Goal: Transaction & Acquisition: Purchase product/service

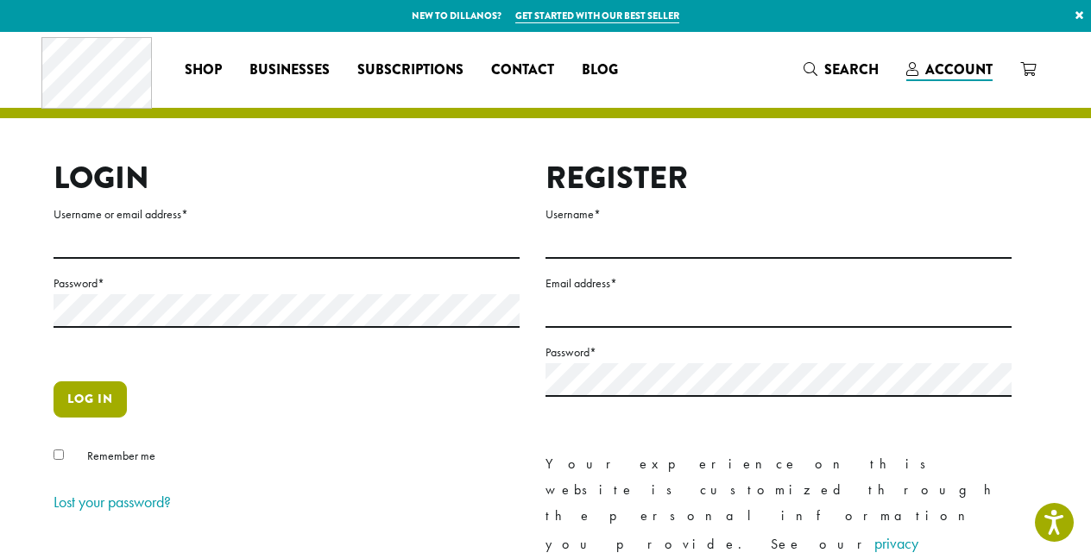
click at [66, 400] on button "Log in" at bounding box center [90, 399] width 73 height 36
click at [150, 210] on label "Username or email address *" at bounding box center [287, 215] width 466 height 22
click at [150, 225] on input "Username or email address *" at bounding box center [287, 242] width 466 height 34
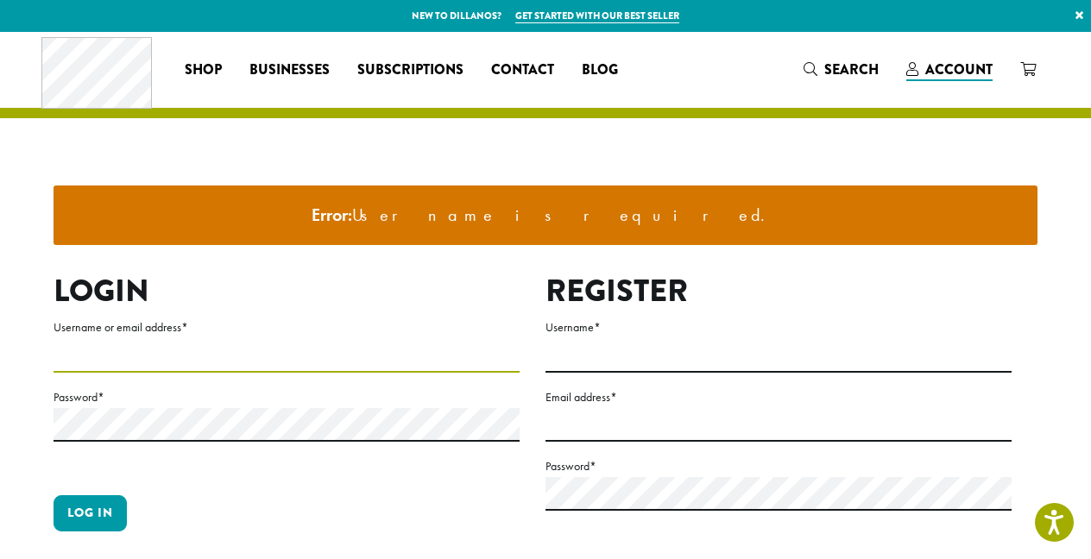
click at [208, 339] on input "Username or email address *" at bounding box center [287, 356] width 466 height 34
type input "*******"
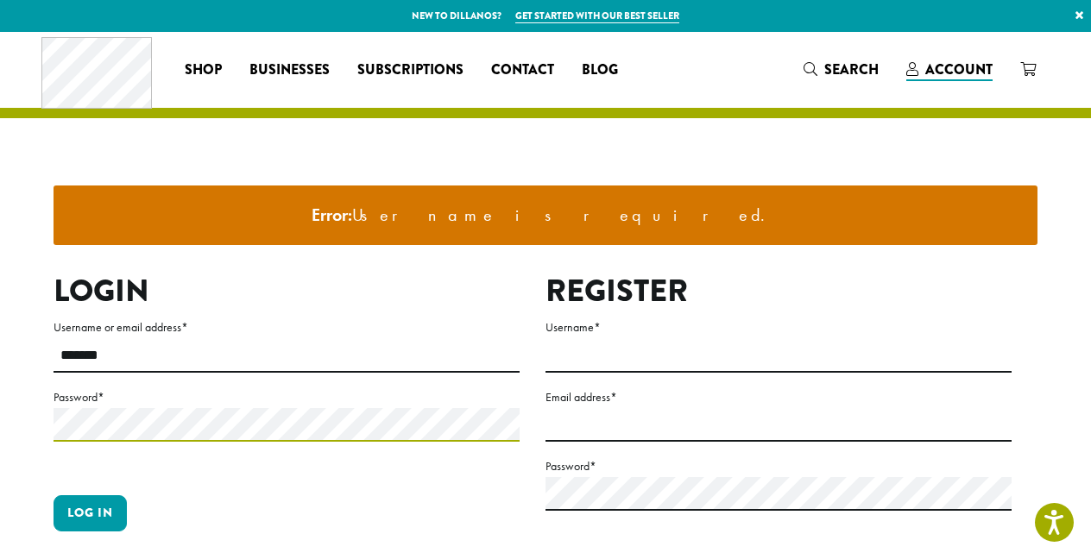
click at [90, 512] on button "Log in" at bounding box center [90, 513] width 73 height 36
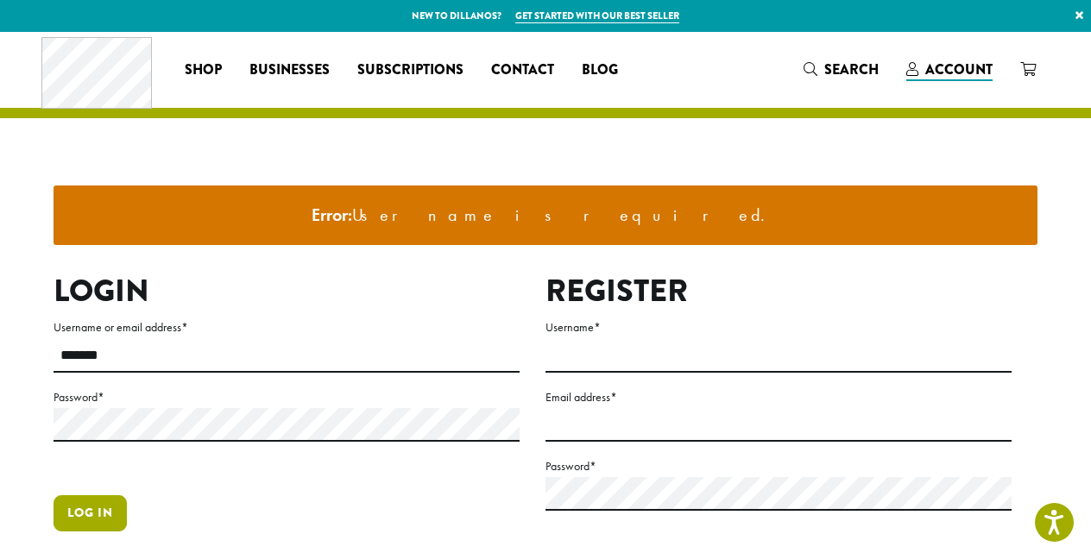
click at [114, 505] on button "Log in" at bounding box center [90, 513] width 73 height 36
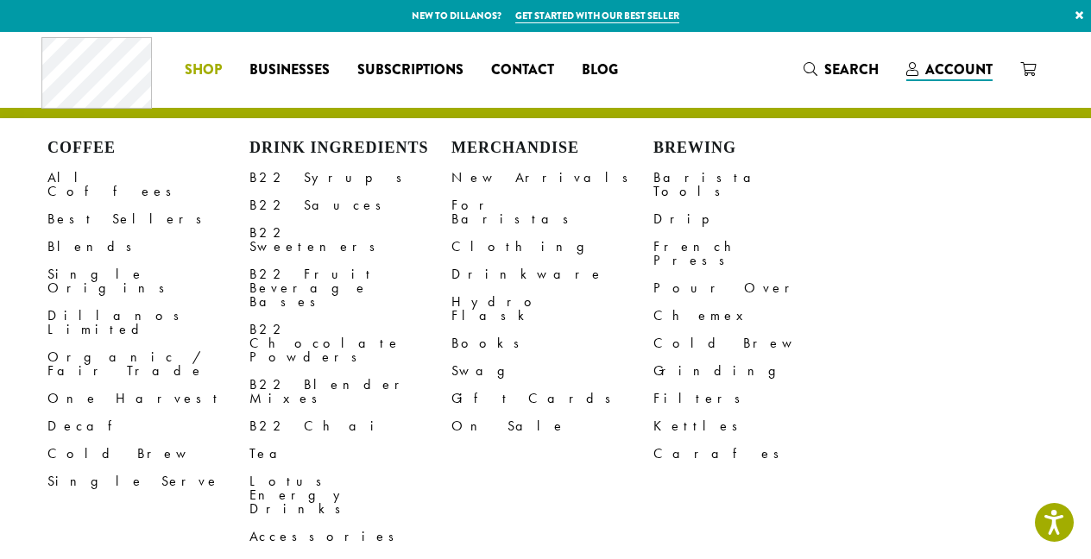
click at [198, 64] on span "Shop" at bounding box center [203, 71] width 37 height 22
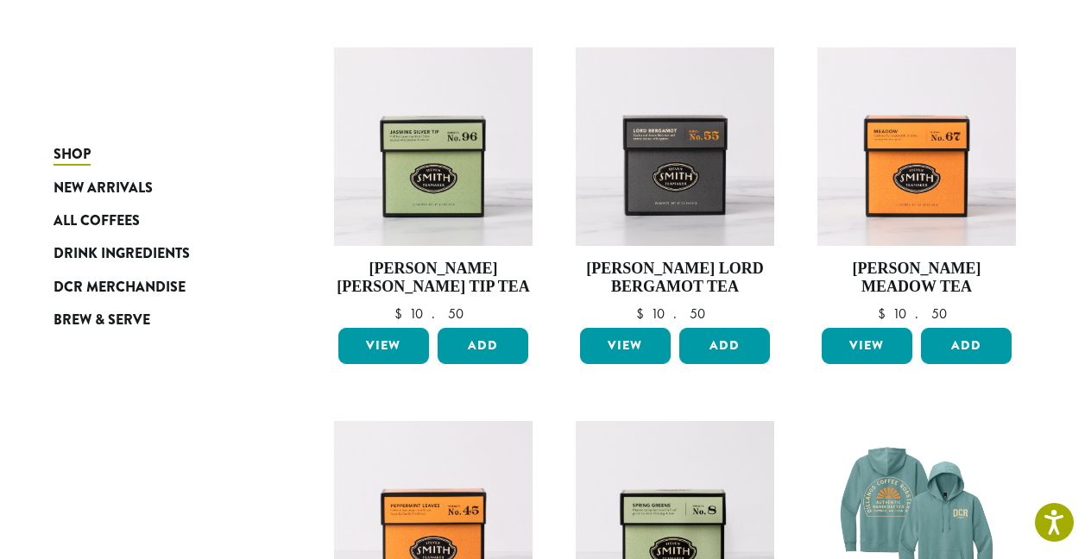
scroll to position [1053, 0]
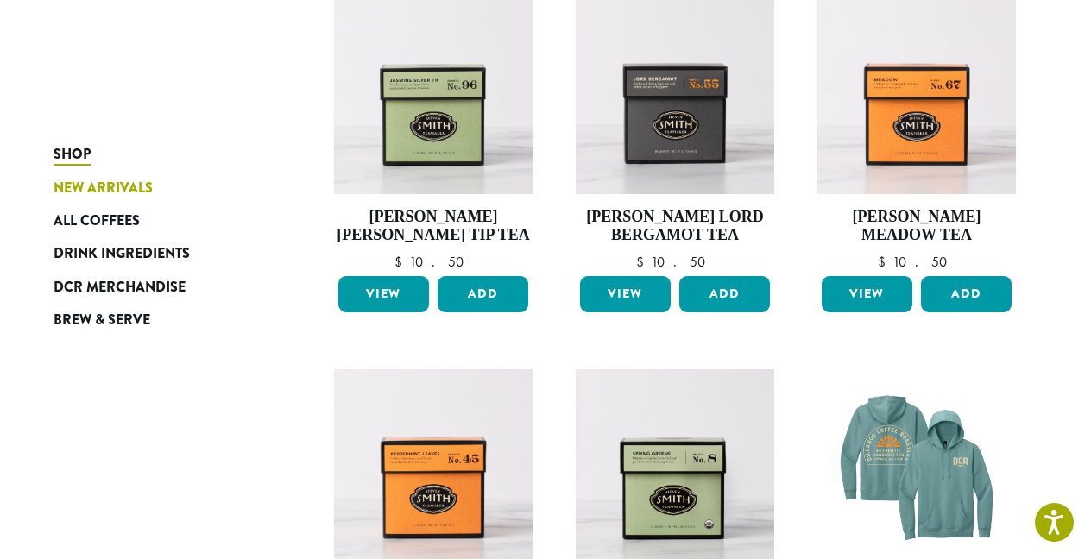
click at [131, 186] on span "New Arrivals" at bounding box center [103, 189] width 99 height 22
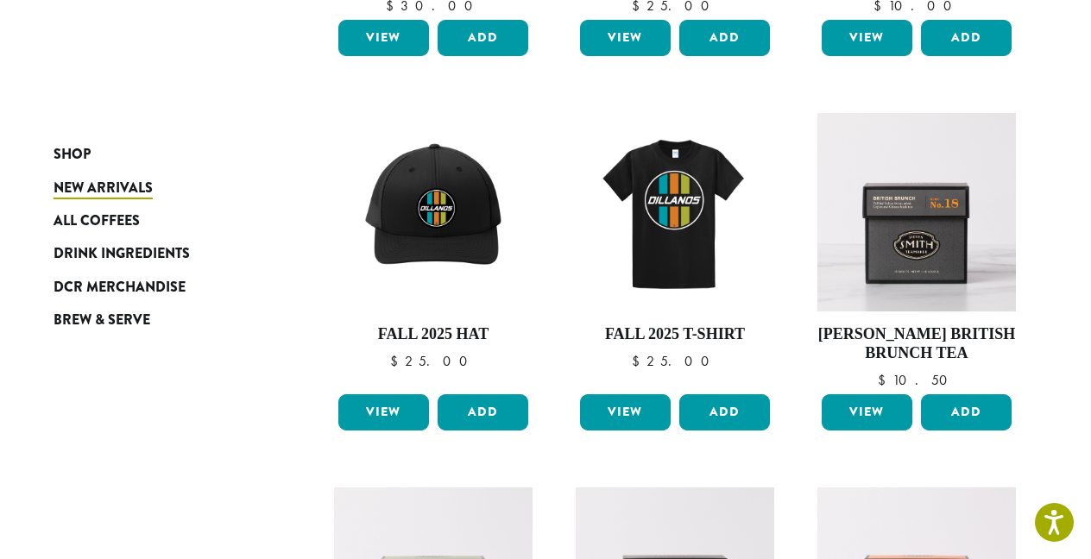
scroll to position [563, 0]
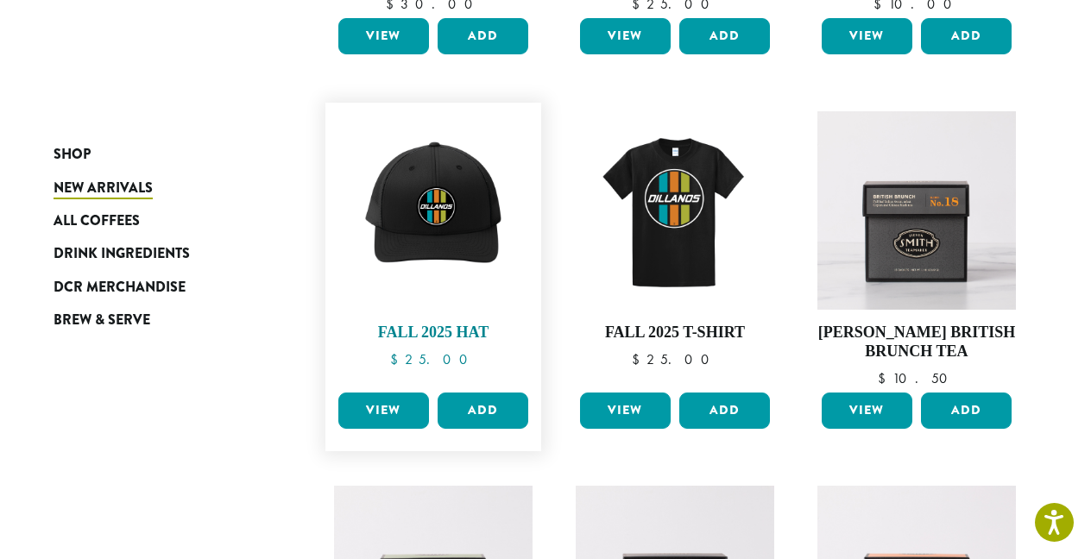
click at [430, 211] on img at bounding box center [433, 210] width 199 height 199
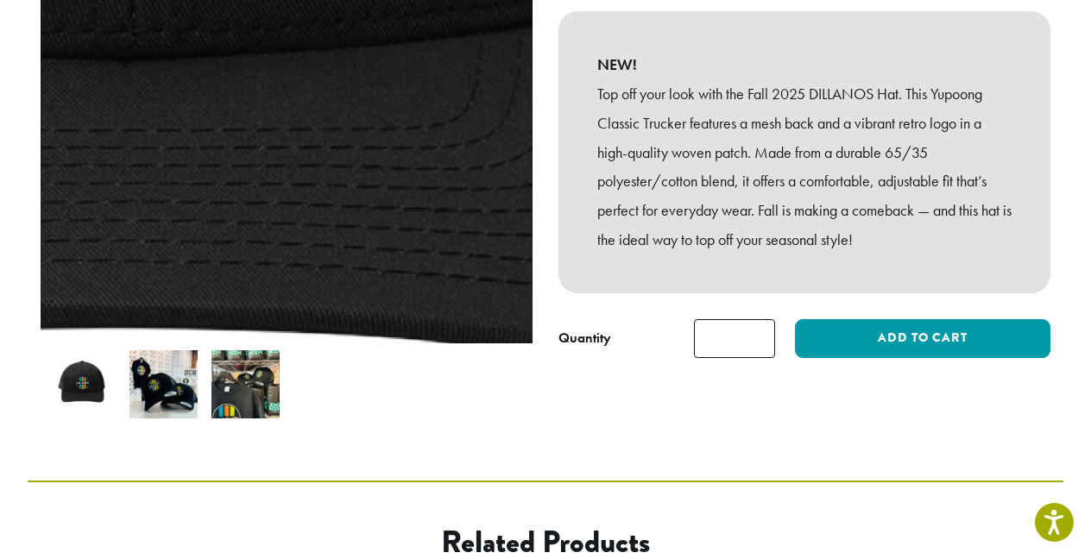
scroll to position [287, 0]
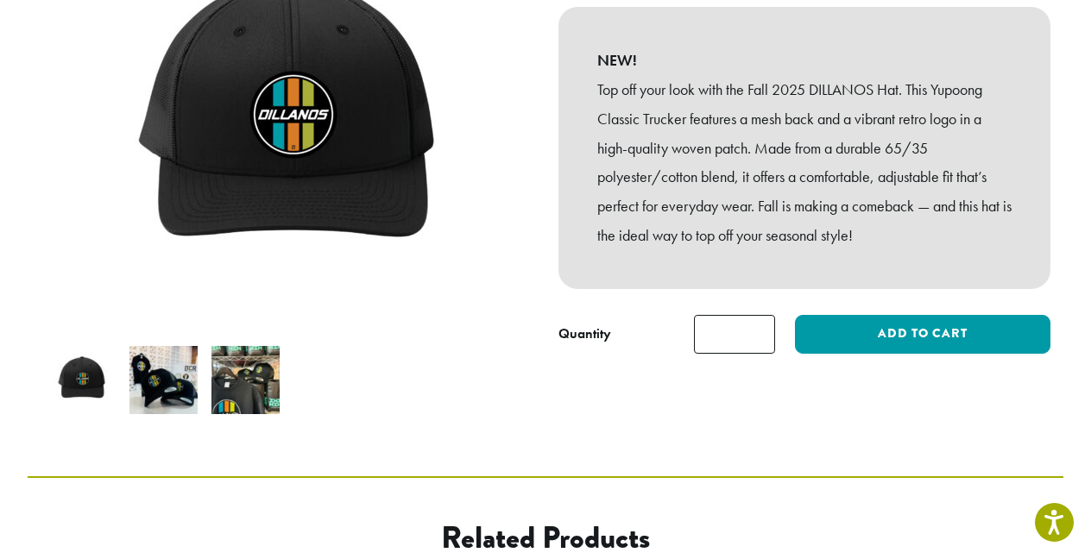
click at [163, 392] on img at bounding box center [163, 380] width 68 height 68
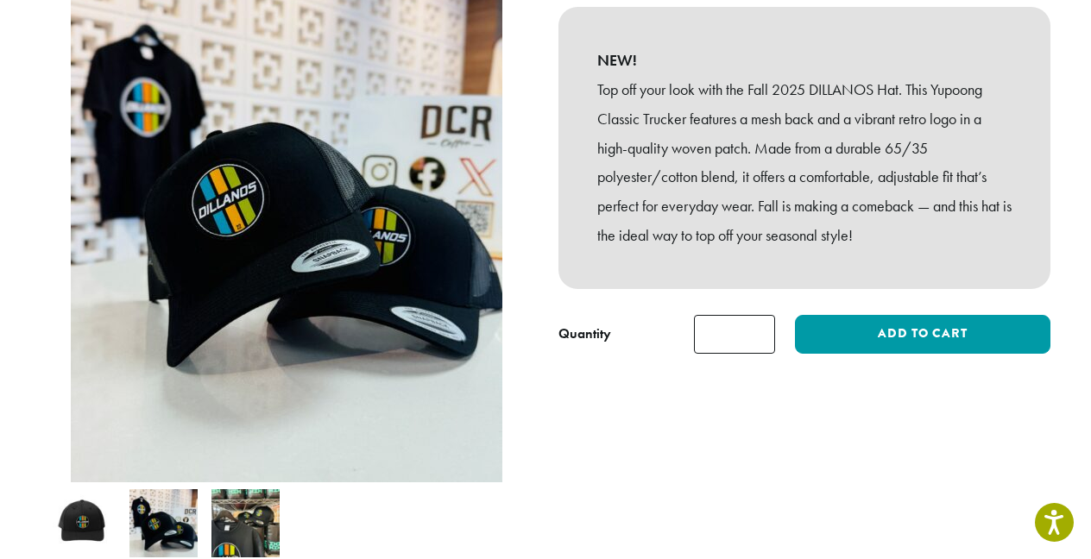
click at [261, 522] on img at bounding box center [245, 523] width 68 height 68
